Goal: Task Accomplishment & Management: Manage account settings

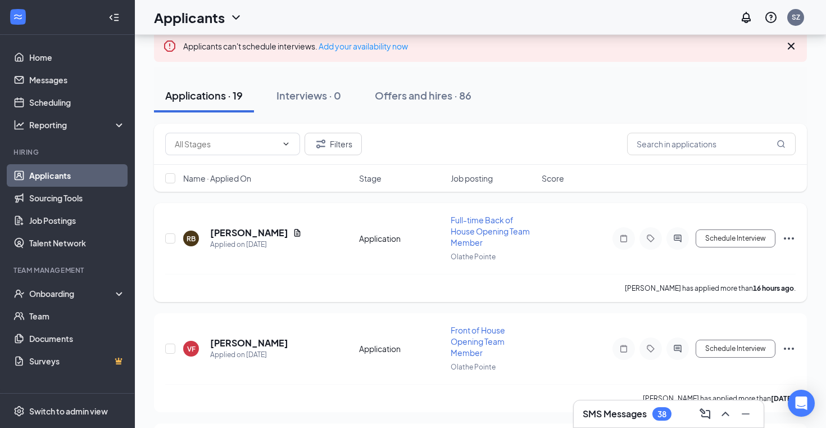
scroll to position [67, 0]
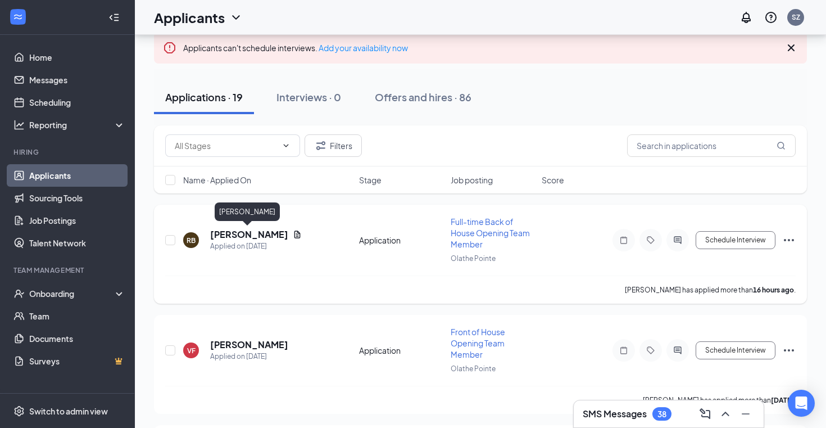
click at [253, 237] on h5 "[PERSON_NAME]" at bounding box center [249, 234] width 78 height 12
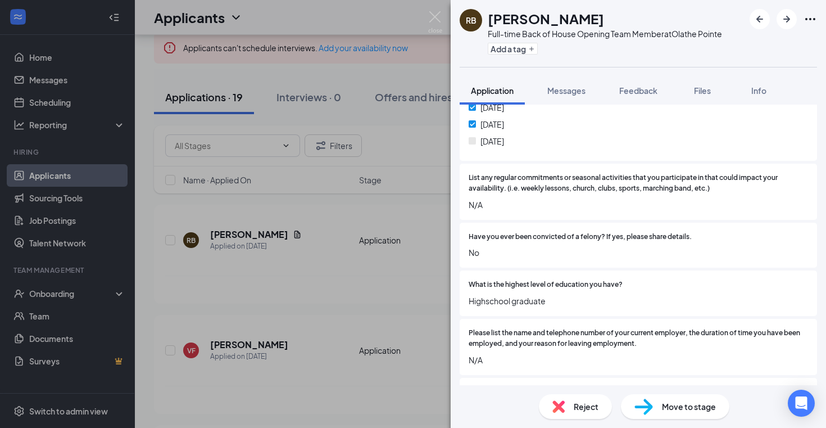
scroll to position [785, 0]
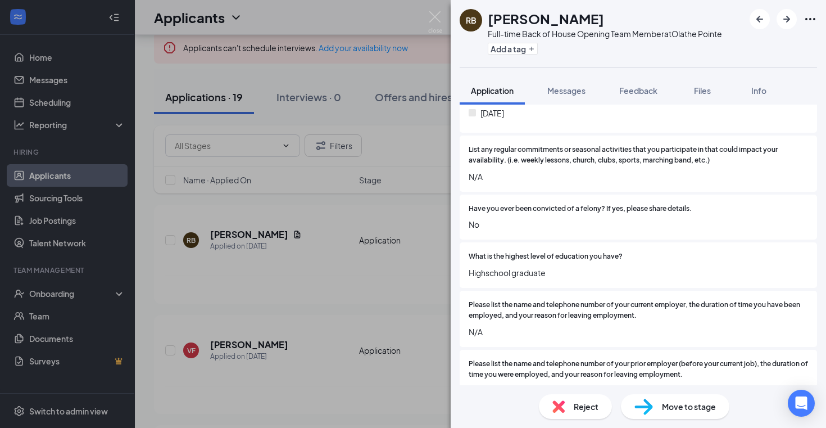
click at [593, 405] on span "Reject" at bounding box center [586, 406] width 25 height 12
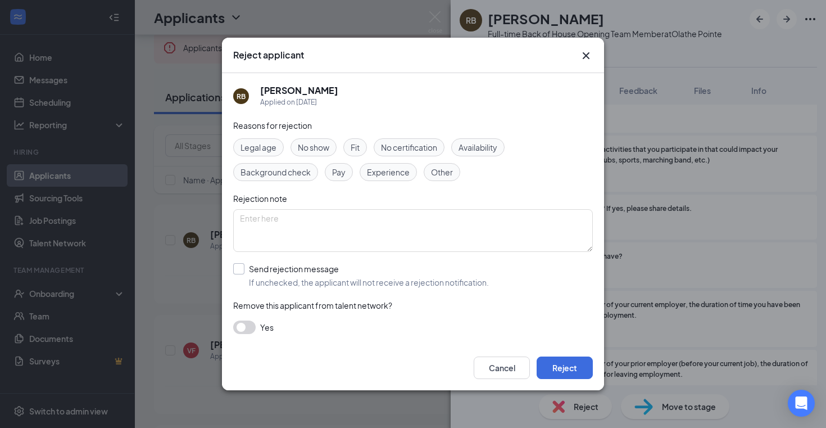
click at [240, 269] on input "Send rejection message If unchecked, the applicant will not receive a rejection…" at bounding box center [361, 275] width 256 height 25
checkbox input "true"
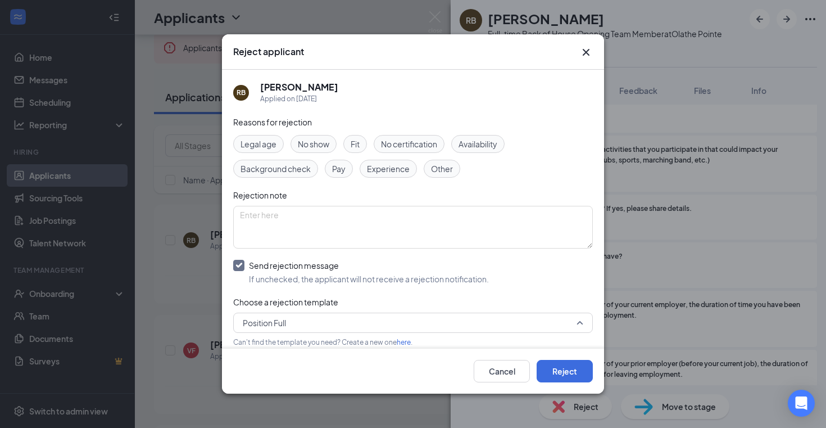
click at [380, 315] on span "Position Full" at bounding box center [408, 322] width 330 height 17
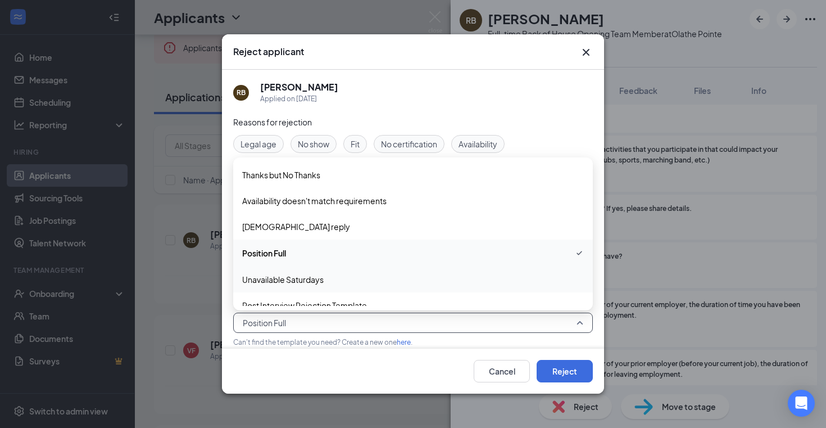
click at [359, 276] on span "Unavailable Saturdays" at bounding box center [413, 279] width 342 height 12
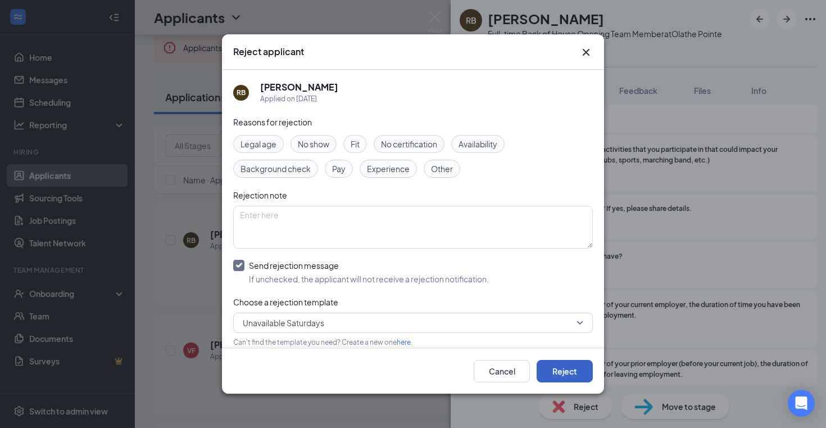
click at [576, 367] on button "Reject" at bounding box center [565, 371] width 56 height 22
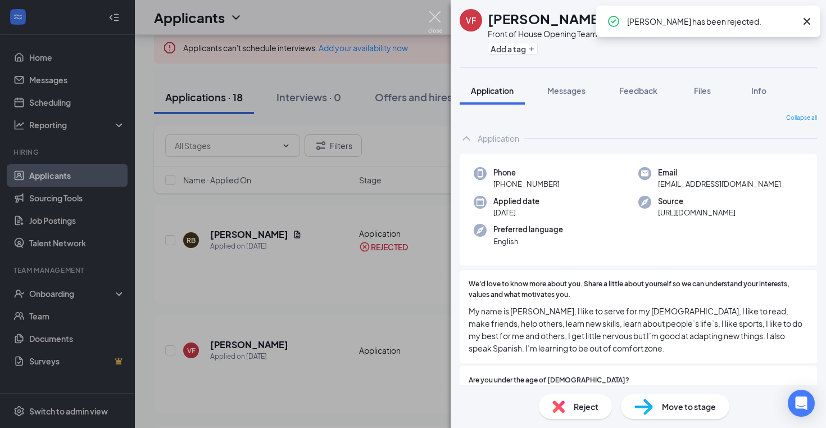
click at [437, 20] on img at bounding box center [435, 22] width 14 height 22
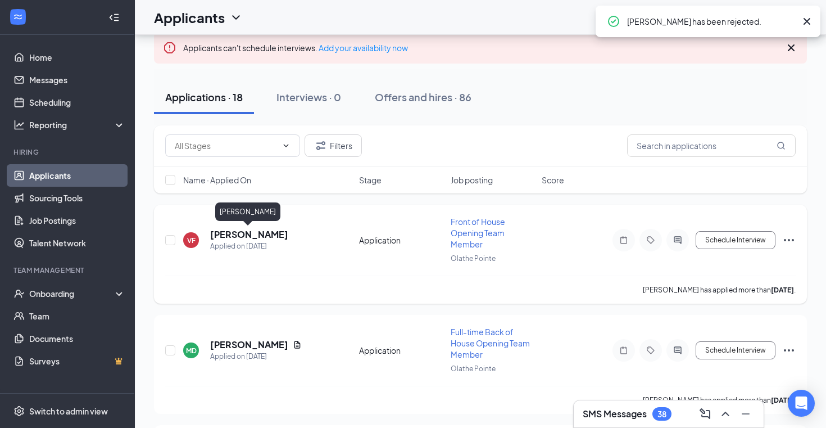
click at [235, 237] on h5 "[PERSON_NAME]" at bounding box center [249, 234] width 78 height 12
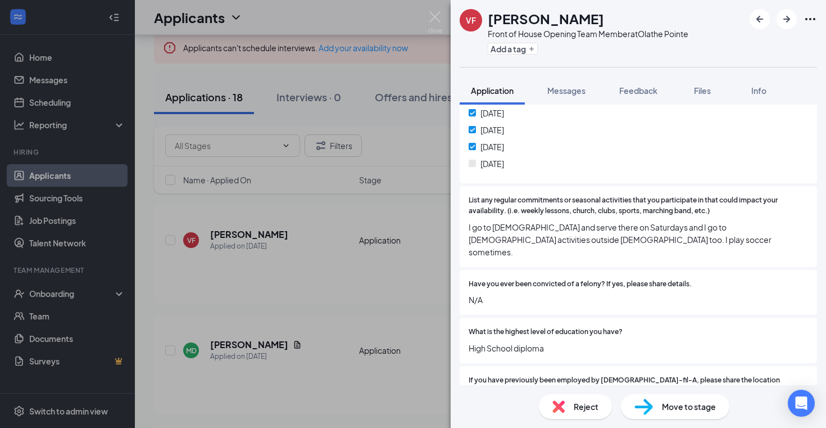
scroll to position [775, 0]
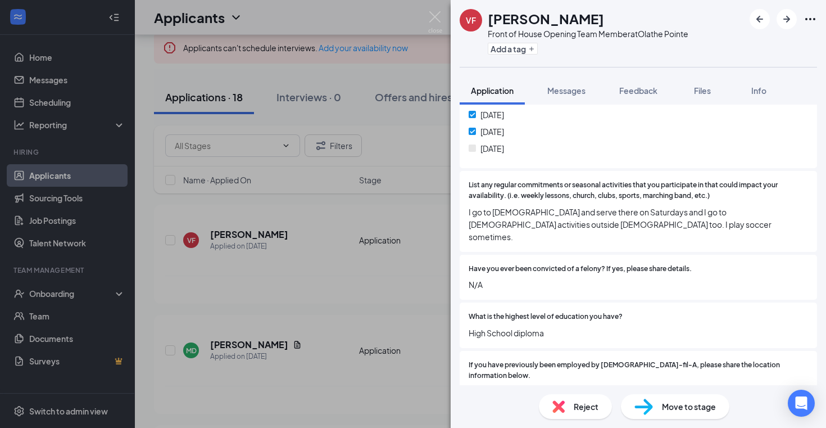
click at [583, 406] on span "Reject" at bounding box center [586, 406] width 25 height 12
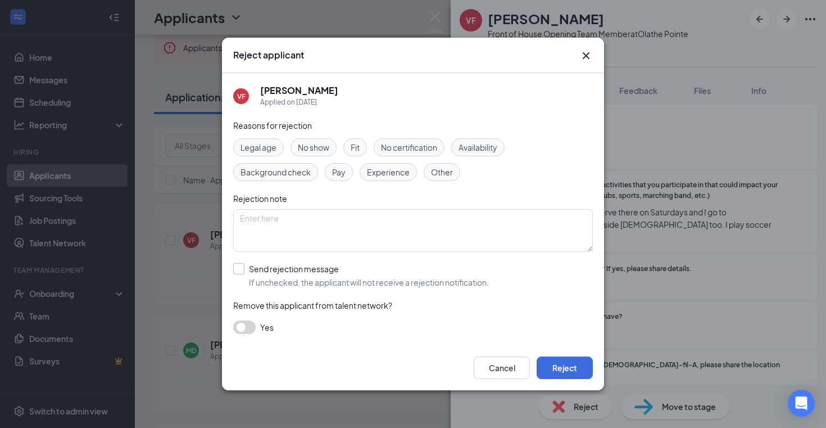
click at [240, 269] on input "Send rejection message If unchecked, the applicant will not receive a rejection…" at bounding box center [361, 275] width 256 height 25
checkbox input "true"
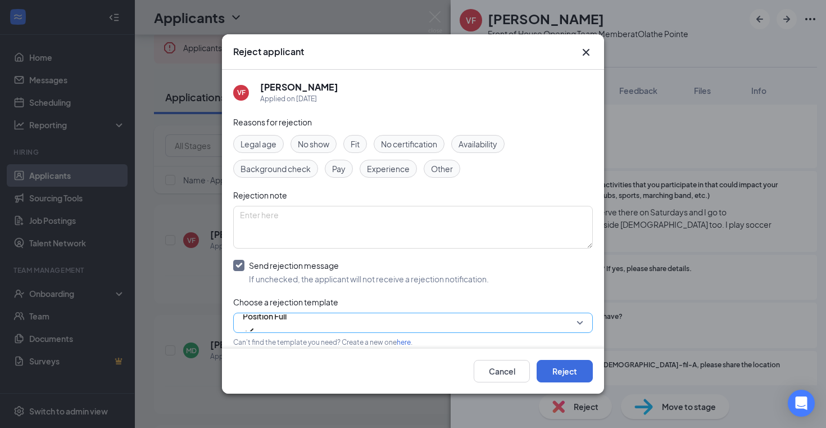
scroll to position [2, 0]
click at [287, 318] on span "Position Full" at bounding box center [265, 321] width 44 height 30
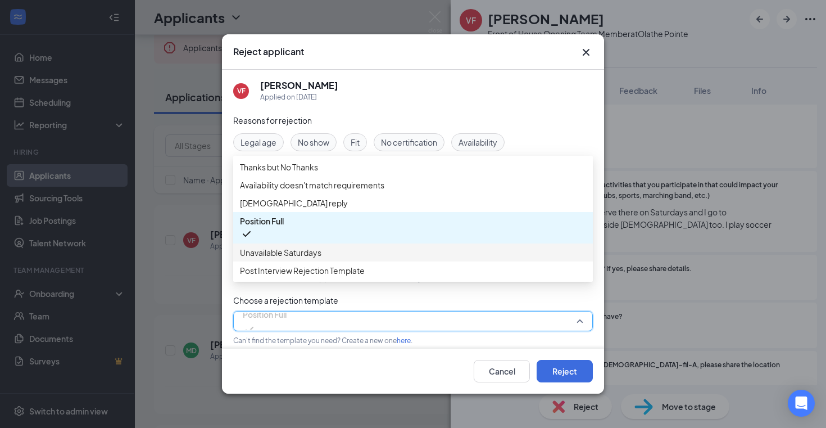
click at [338, 258] on span "Unavailable Saturdays" at bounding box center [413, 252] width 346 height 12
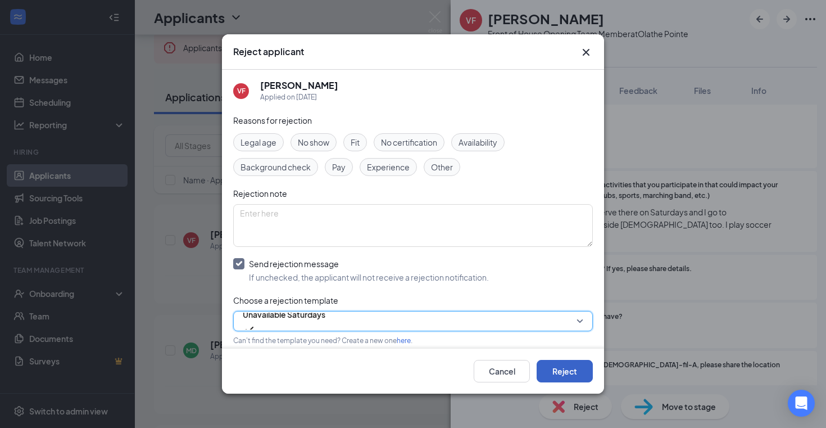
click at [562, 375] on button "Reject" at bounding box center [565, 371] width 56 height 22
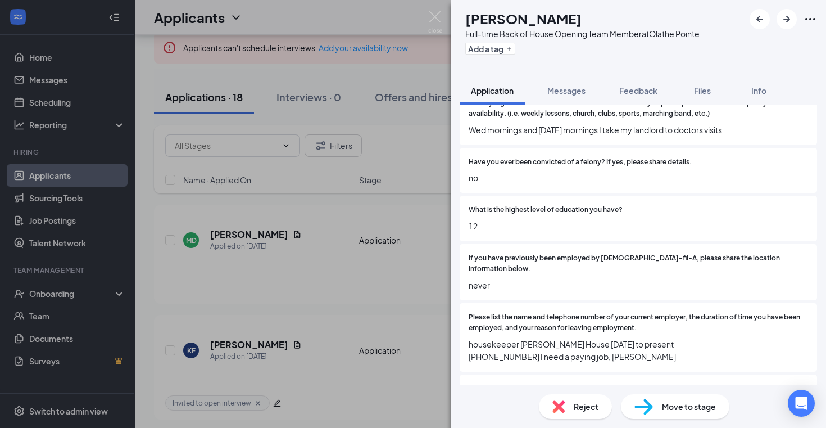
scroll to position [845, 0]
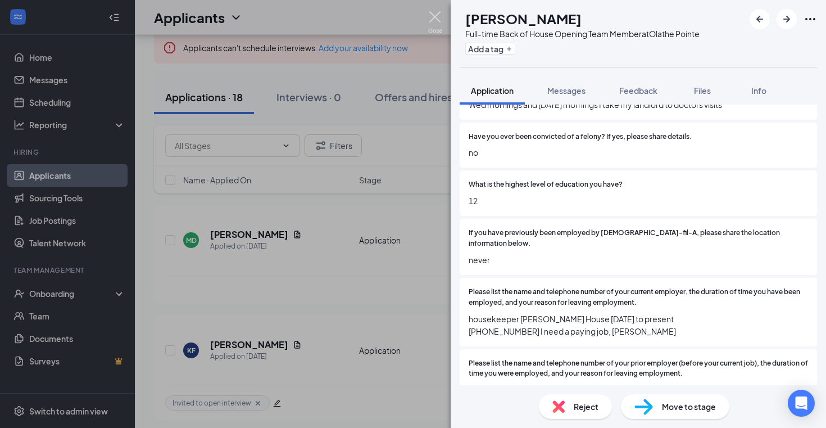
click at [432, 14] on img at bounding box center [435, 22] width 14 height 22
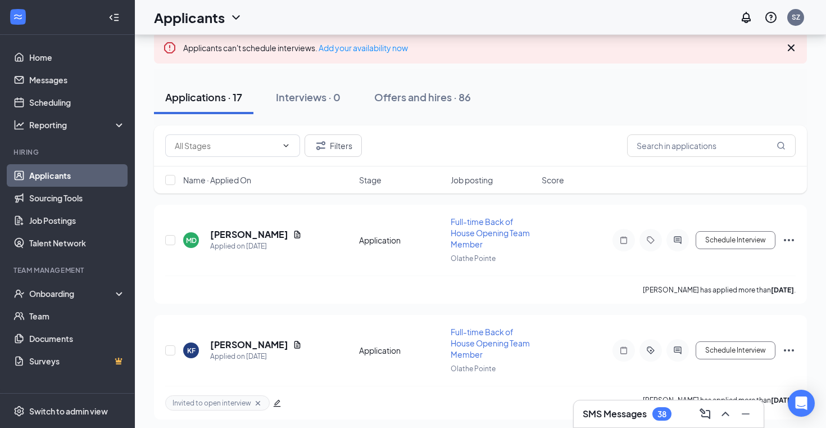
click at [599, 412] on h3 "SMS Messages" at bounding box center [615, 413] width 64 height 12
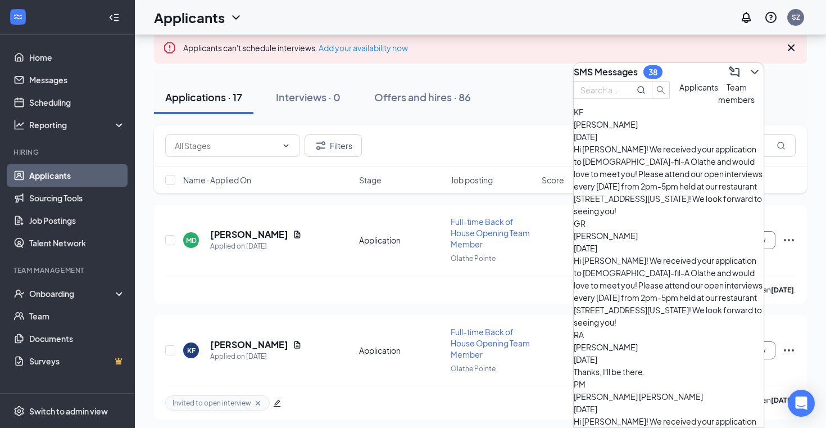
click at [629, 76] on div "SMS Messages 38" at bounding box center [669, 72] width 190 height 18
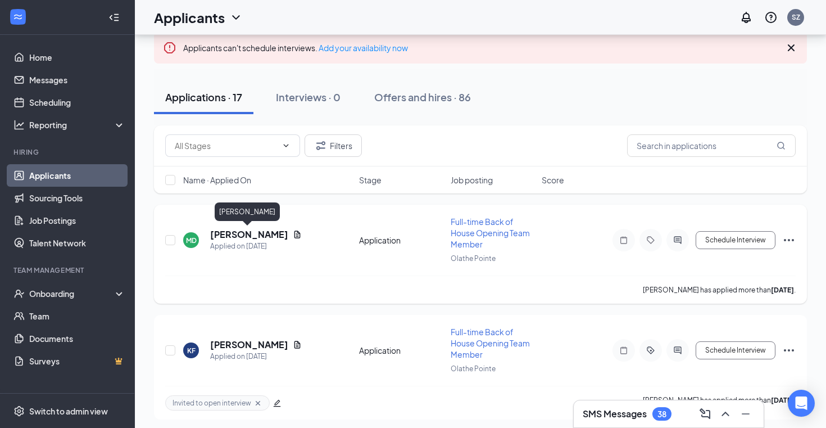
click at [238, 230] on h5 "[PERSON_NAME]" at bounding box center [249, 234] width 78 height 12
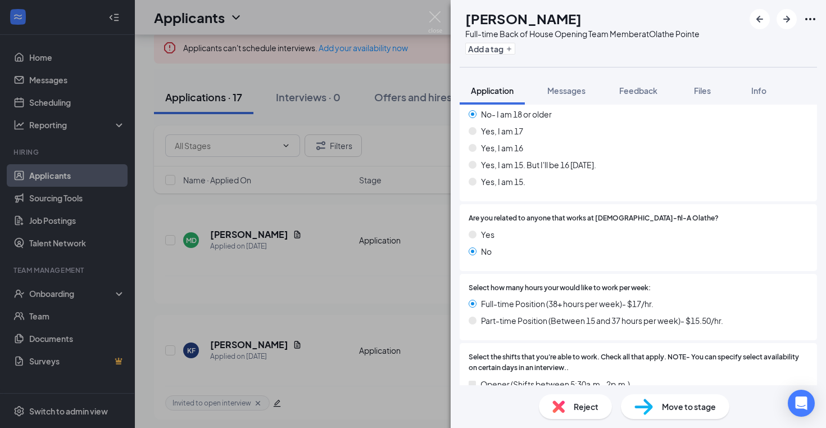
scroll to position [437, 0]
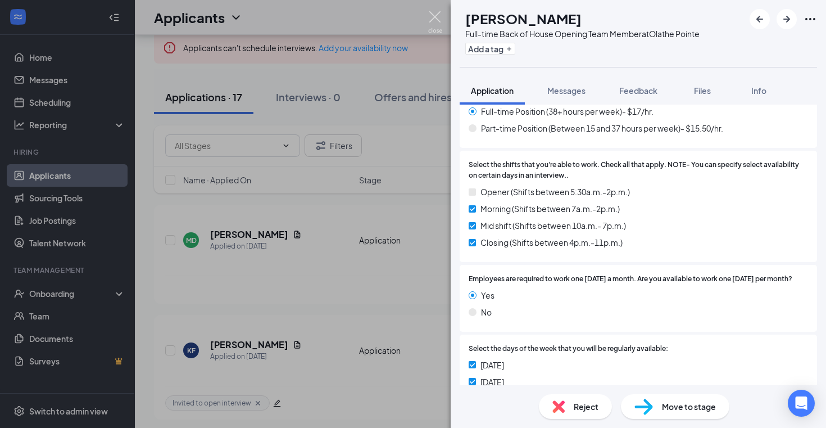
click at [431, 19] on img at bounding box center [435, 22] width 14 height 22
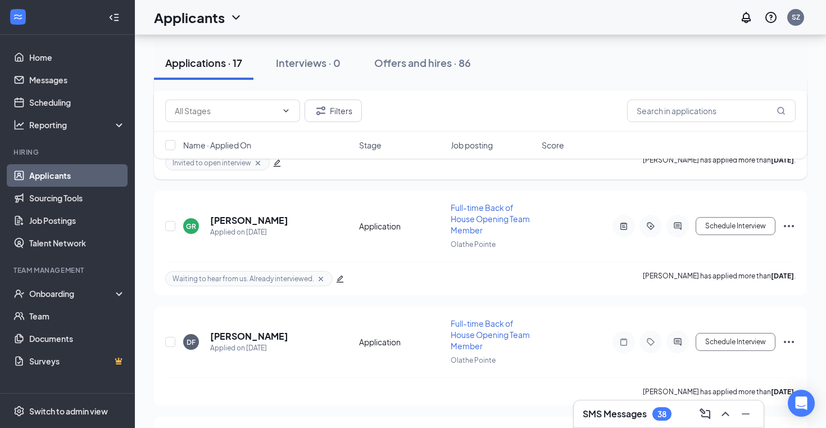
scroll to position [303, 0]
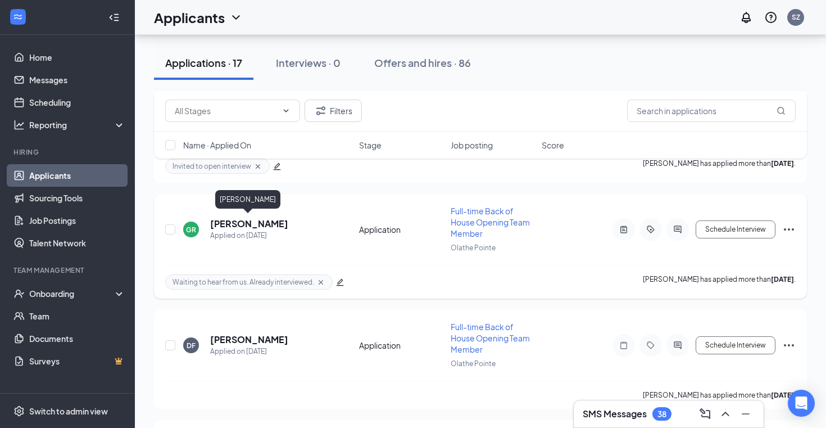
click at [237, 223] on h5 "[PERSON_NAME]" at bounding box center [249, 223] width 78 height 12
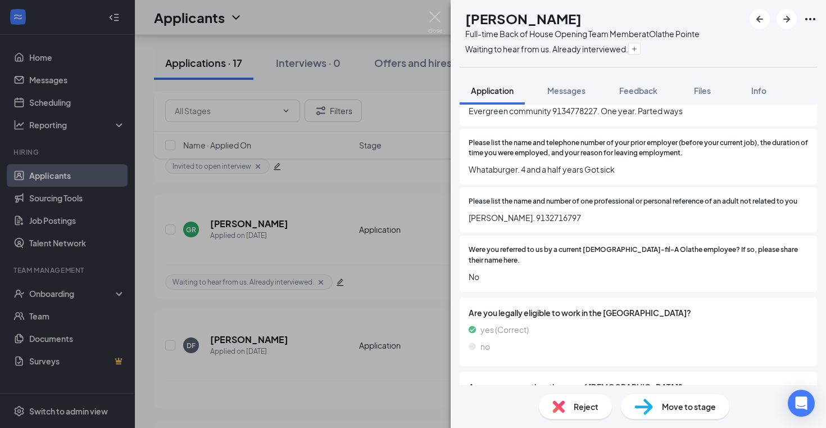
scroll to position [1100, 0]
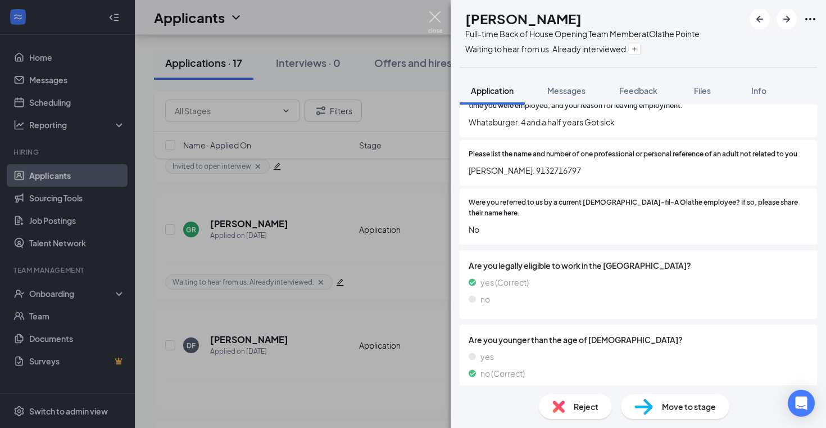
click at [435, 11] on img at bounding box center [435, 22] width 14 height 22
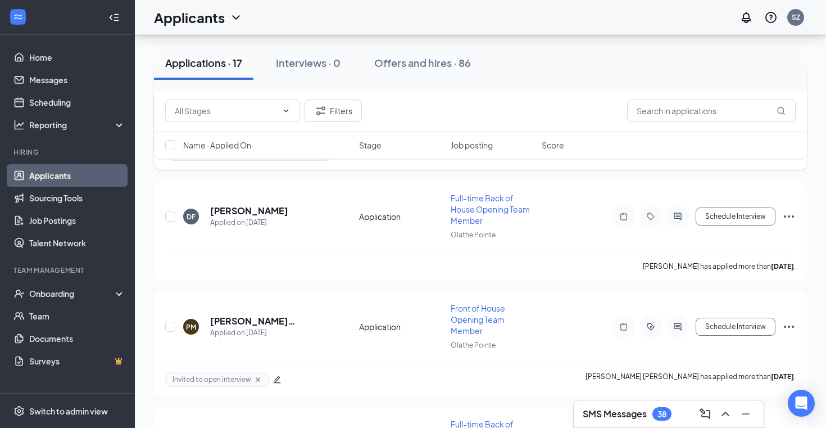
scroll to position [425, 0]
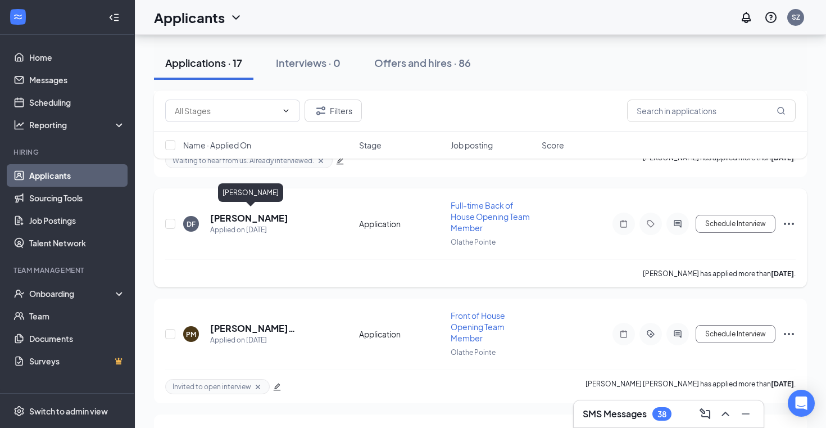
click at [275, 216] on h5 "[PERSON_NAME]" at bounding box center [249, 218] width 78 height 12
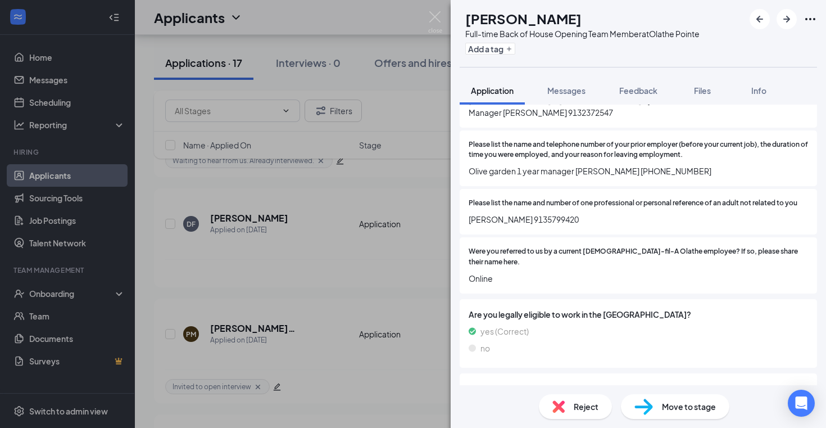
scroll to position [1074, 0]
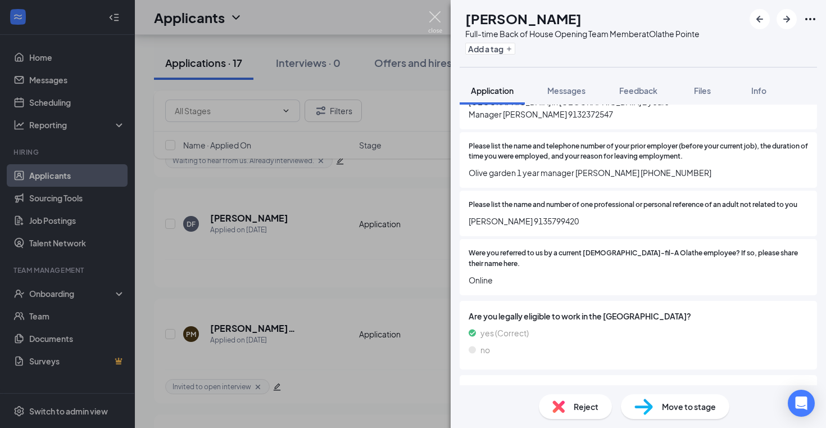
click at [437, 19] on img at bounding box center [435, 22] width 14 height 22
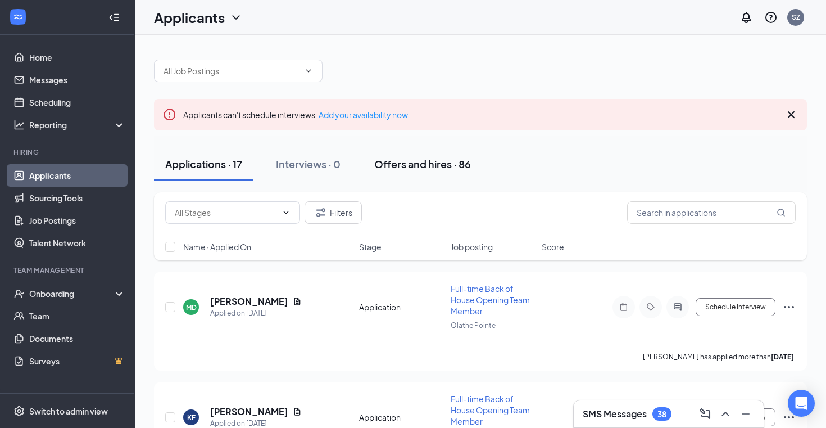
click at [421, 174] on button "Offers and hires · 86" at bounding box center [422, 164] width 119 height 34
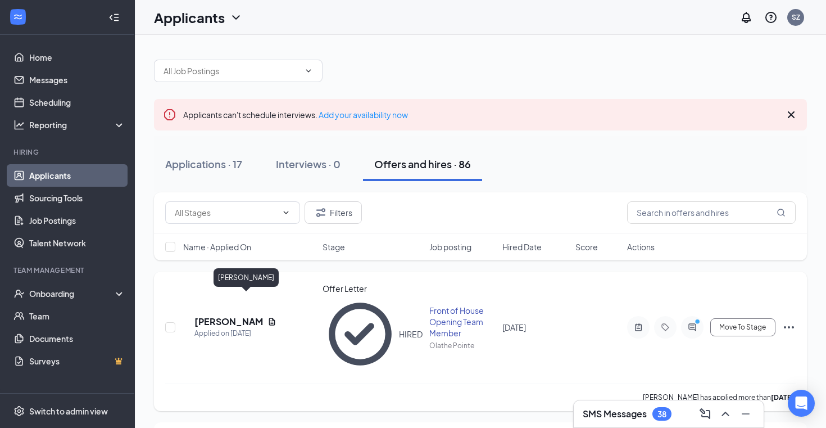
click at [258, 315] on h5 "[PERSON_NAME]" at bounding box center [228, 321] width 69 height 12
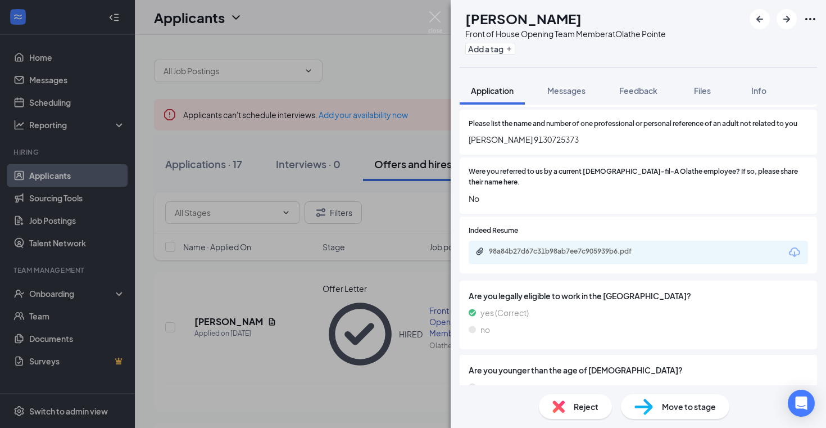
scroll to position [1073, 0]
click at [553, 265] on div "Indeed Resume 98a84b27d67c31b98ab7ee7c905939b6.pdf" at bounding box center [638, 243] width 357 height 57
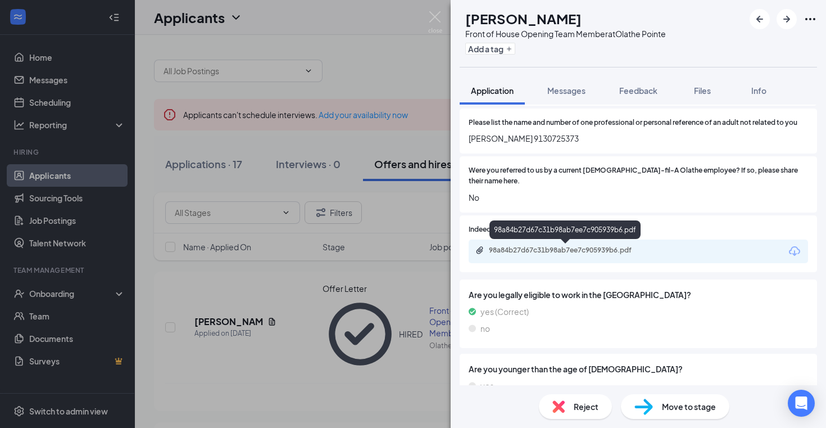
click at [553, 255] on div "98a84b27d67c31b98ab7ee7c905939b6.pdf" at bounding box center [567, 250] width 157 height 9
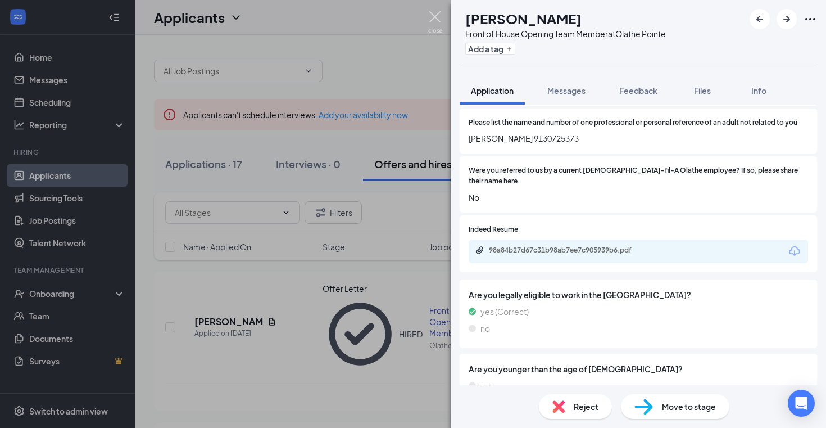
click at [435, 18] on img at bounding box center [435, 22] width 14 height 22
